Goal: Use online tool/utility: Utilize a website feature to perform a specific function

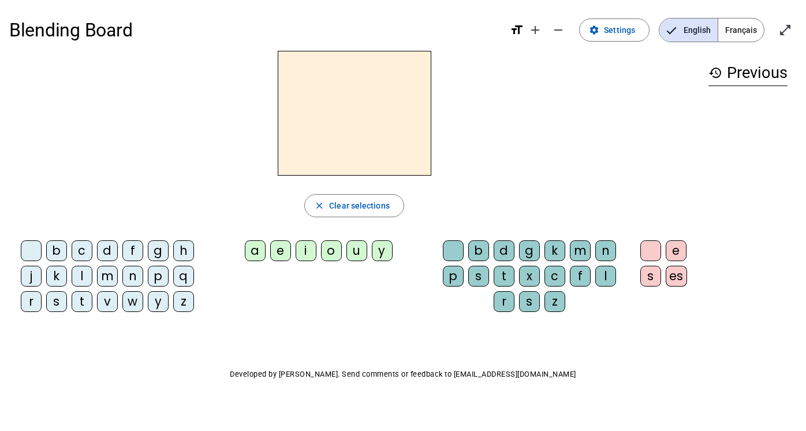
click at [104, 277] on div "m" at bounding box center [107, 275] width 21 height 21
click at [257, 246] on div "a" at bounding box center [255, 250] width 21 height 21
click at [79, 301] on div "t" at bounding box center [82, 301] width 21 height 21
click at [80, 274] on div "l" at bounding box center [82, 275] width 21 height 21
click at [283, 249] on div "e" at bounding box center [280, 250] width 21 height 21
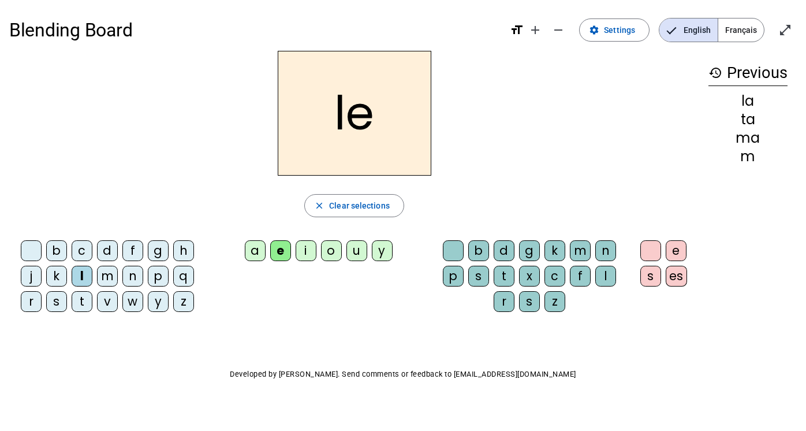
click at [360, 253] on div "u" at bounding box center [356, 250] width 21 height 21
click at [82, 298] on div "t" at bounding box center [82, 301] width 21 height 21
click at [104, 249] on div "d" at bounding box center [107, 250] width 21 height 21
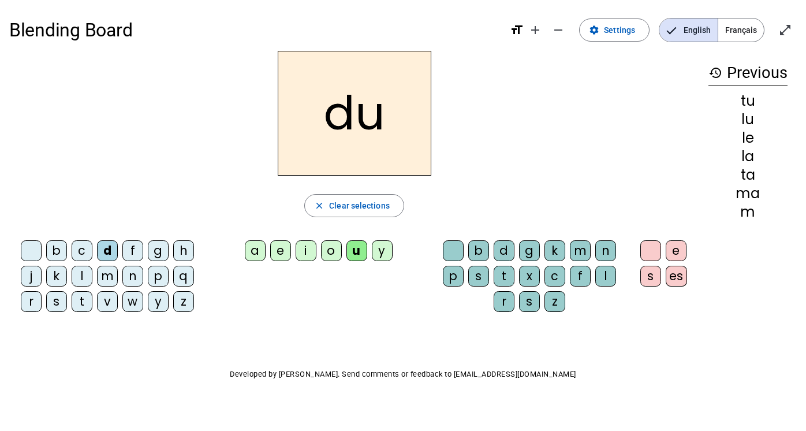
click at [280, 255] on div "e" at bounding box center [280, 250] width 21 height 21
click at [102, 278] on div "m" at bounding box center [107, 275] width 21 height 21
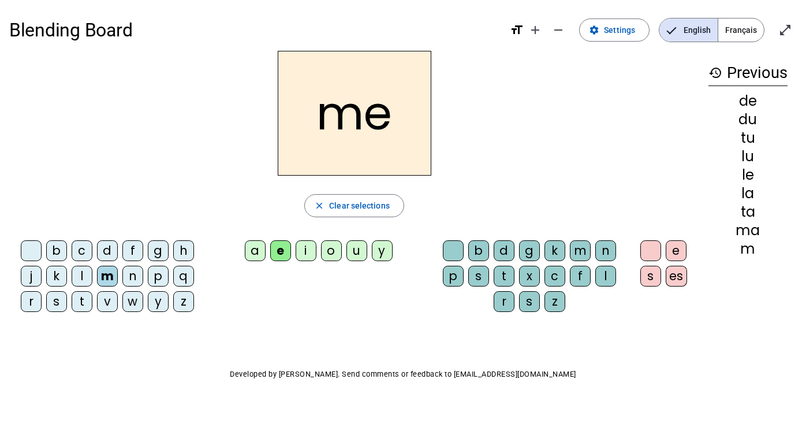
click at [30, 276] on div "j" at bounding box center [31, 275] width 21 height 21
